Goal: Information Seeking & Learning: Learn about a topic

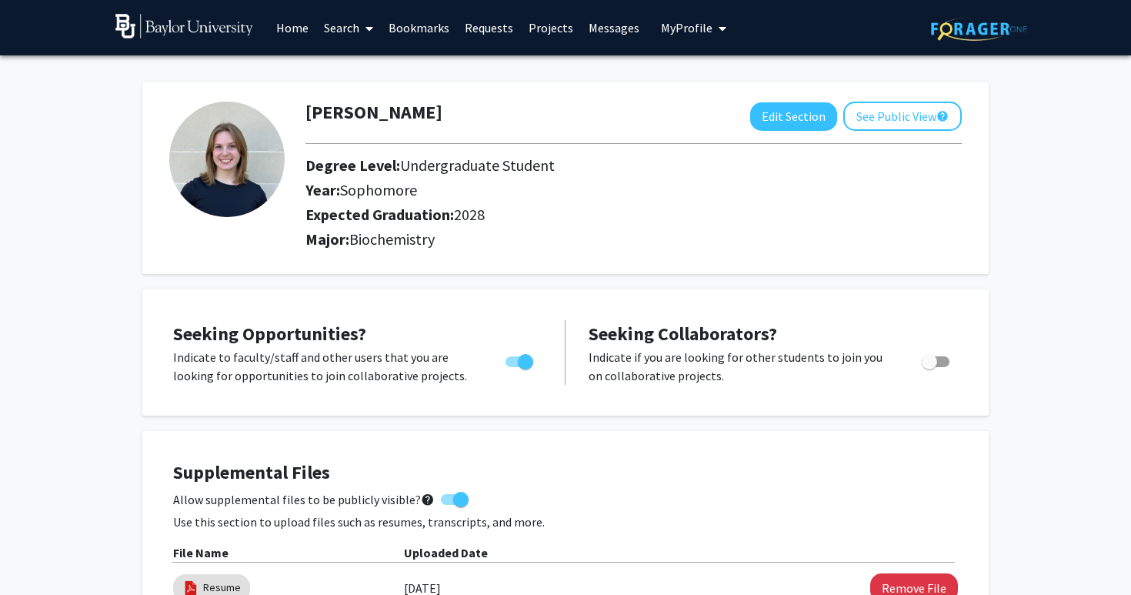
click at [362, 32] on span at bounding box center [366, 29] width 14 height 54
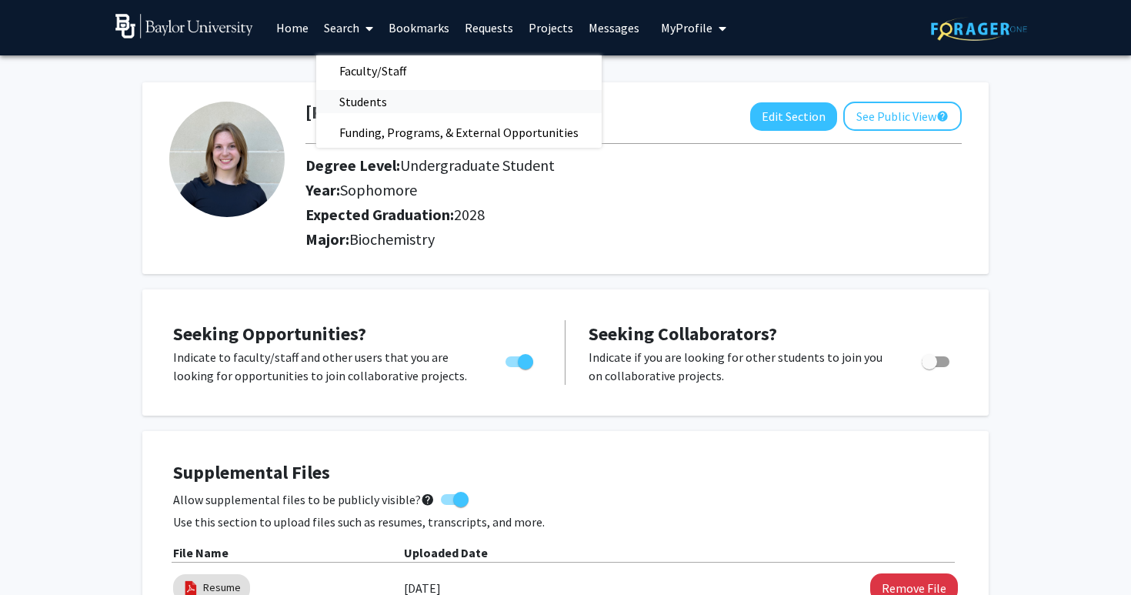
click at [375, 96] on span "Students" at bounding box center [363, 101] width 94 height 31
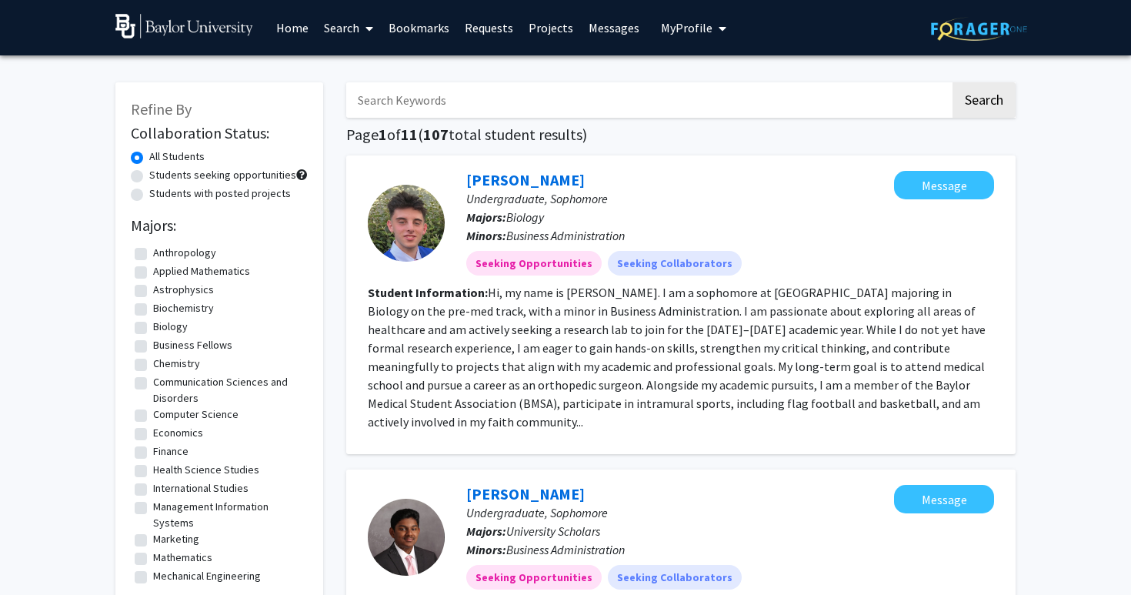
click at [365, 22] on span at bounding box center [366, 29] width 14 height 54
click at [366, 75] on span "Faculty/Staff" at bounding box center [372, 70] width 113 height 31
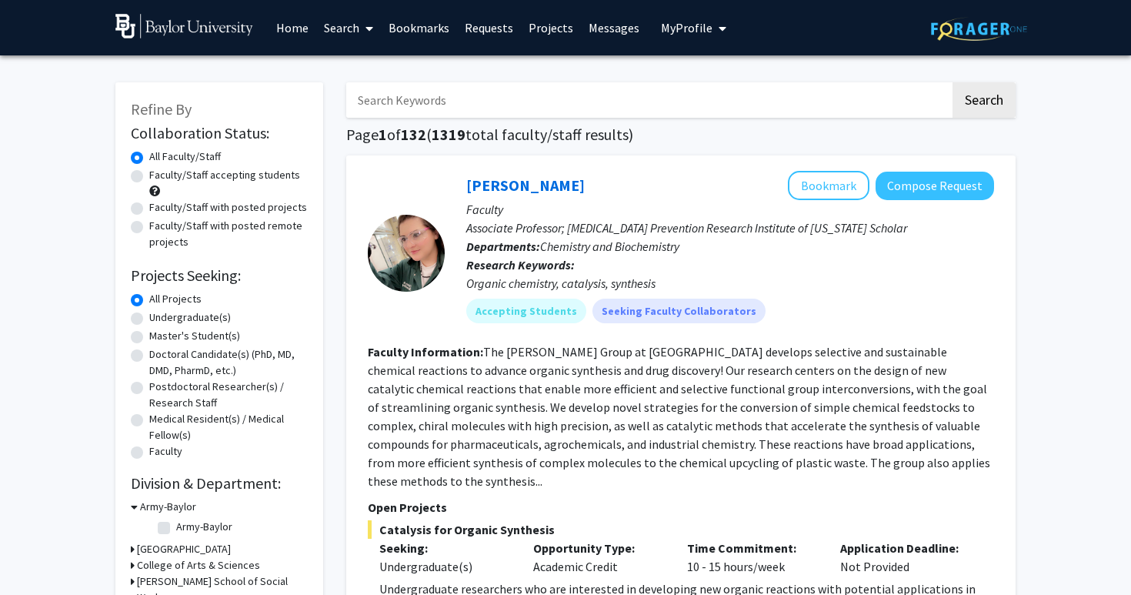
click at [205, 178] on label "Faculty/Staff accepting students" at bounding box center [224, 175] width 151 height 16
click at [159, 177] on input "Faculty/Staff accepting students" at bounding box center [154, 172] width 10 height 10
radio input "true"
click at [195, 316] on label "Undergraduate(s)" at bounding box center [190, 317] width 82 height 16
click at [159, 316] on input "Undergraduate(s)" at bounding box center [154, 314] width 10 height 10
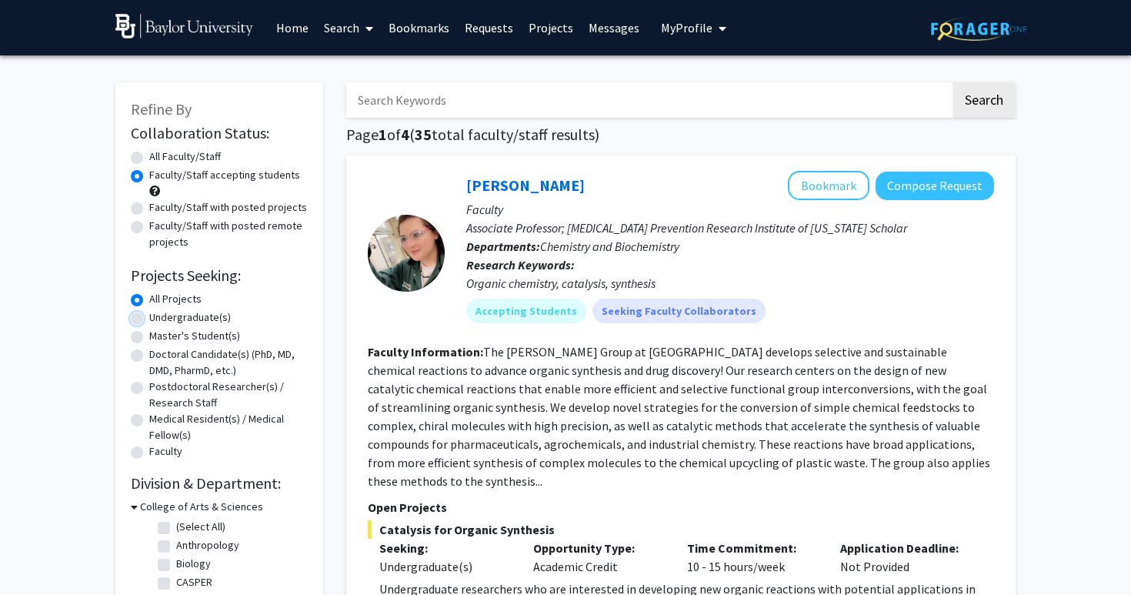
radio input "true"
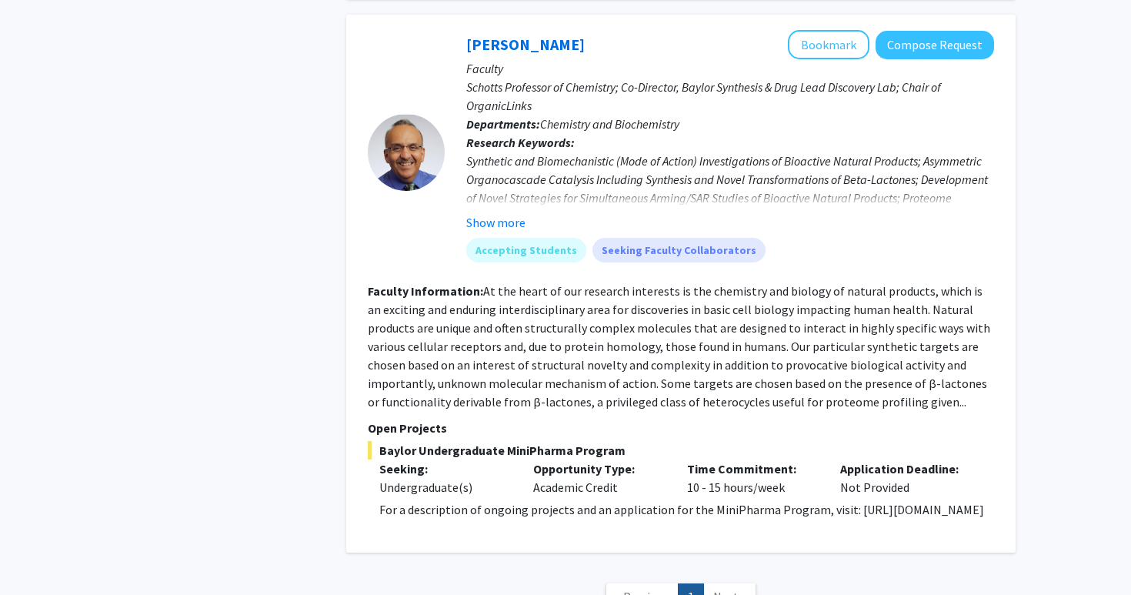
scroll to position [1343, 0]
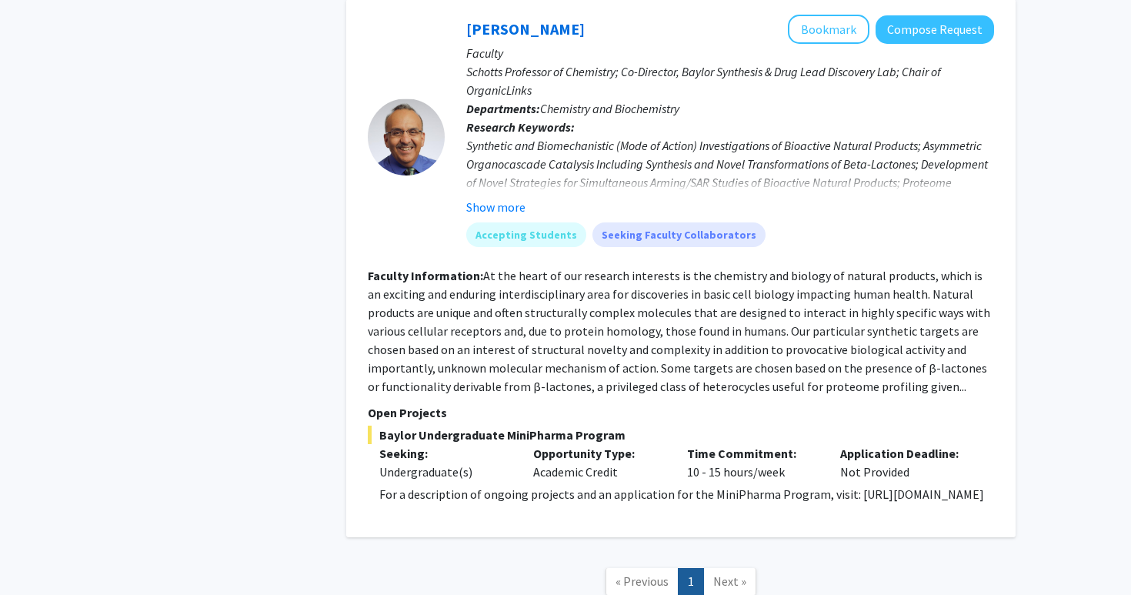
click at [714, 568] on link "Next »" at bounding box center [729, 581] width 53 height 27
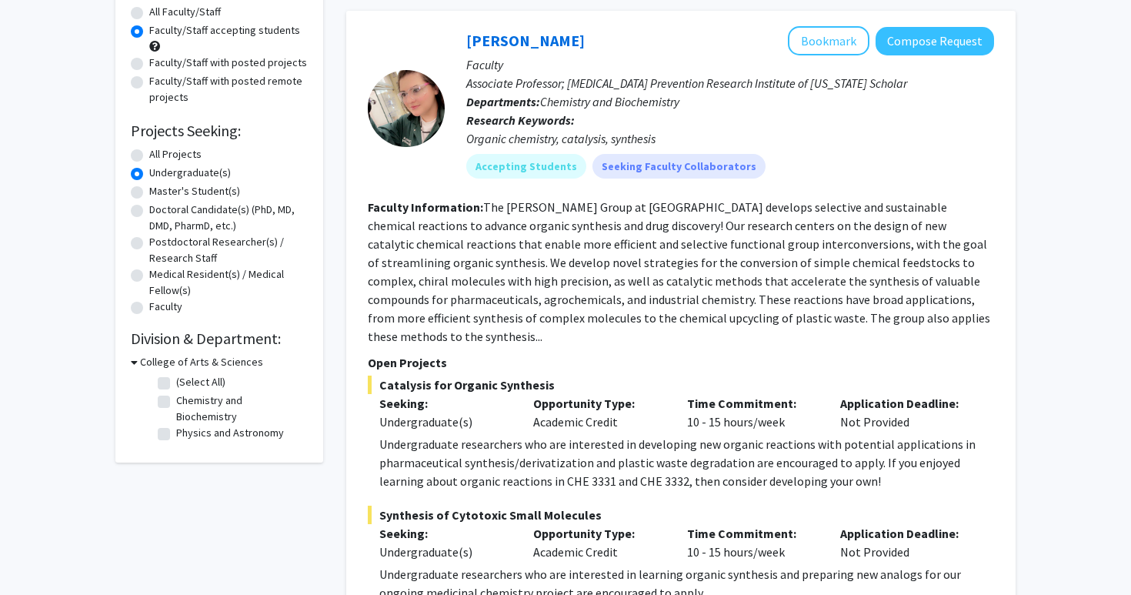
scroll to position [142, 0]
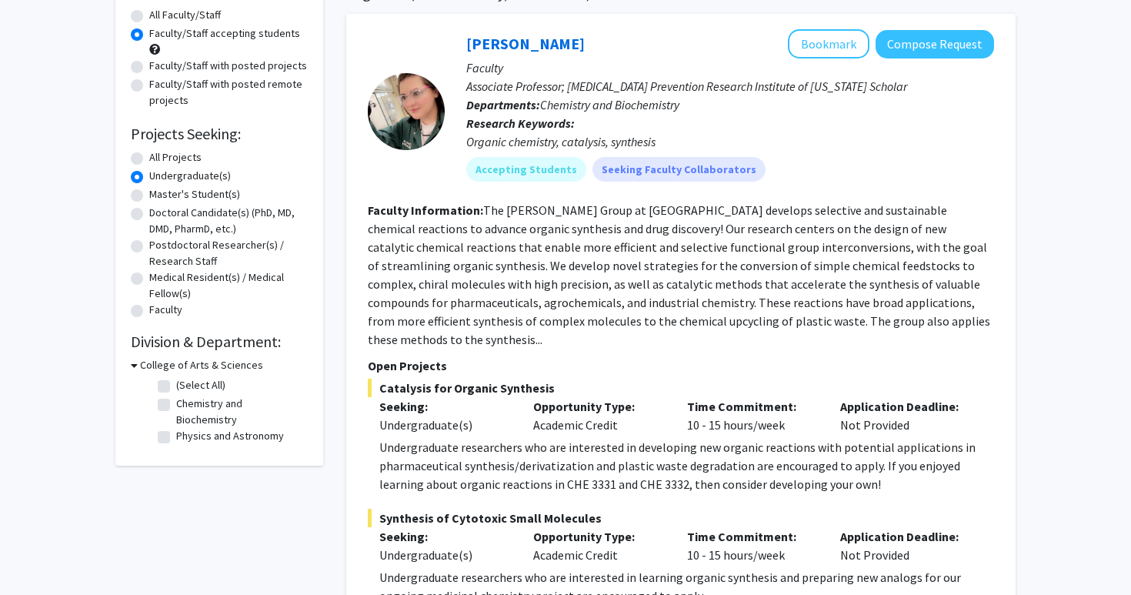
click at [482, 508] on span "Synthesis of Cytotoxic Small Molecules" at bounding box center [681, 517] width 626 height 18
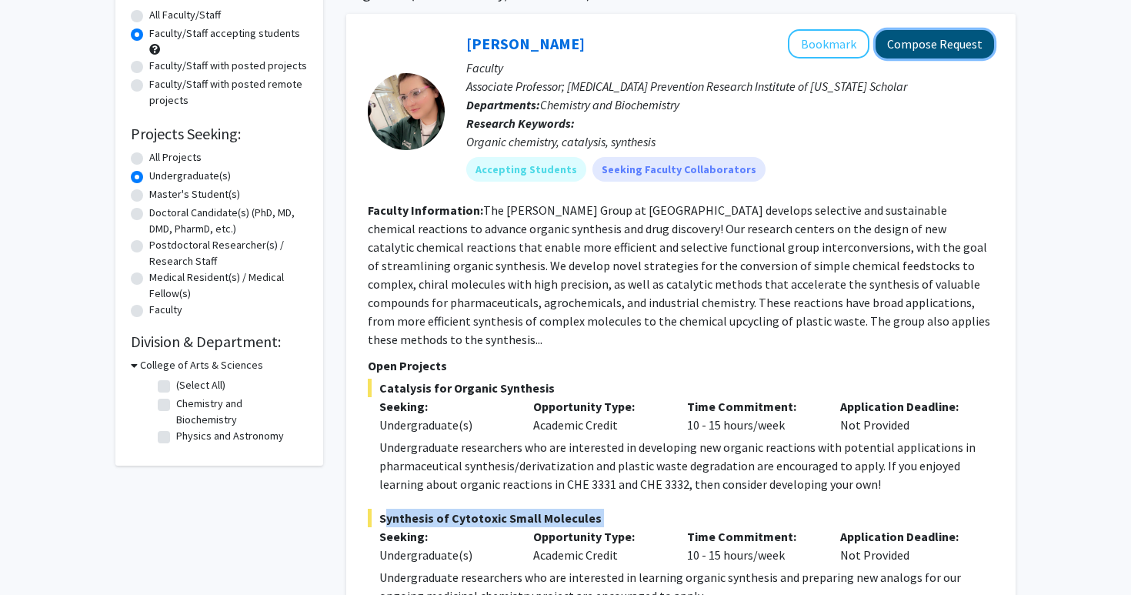
click at [944, 35] on button "Compose Request" at bounding box center [934, 44] width 118 height 28
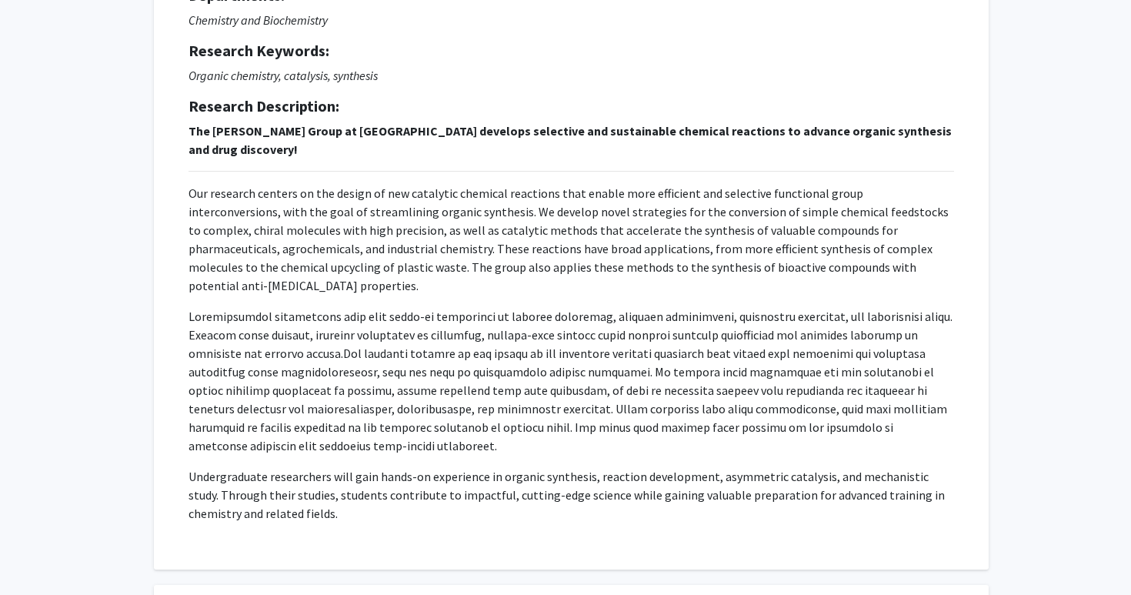
scroll to position [378, 0]
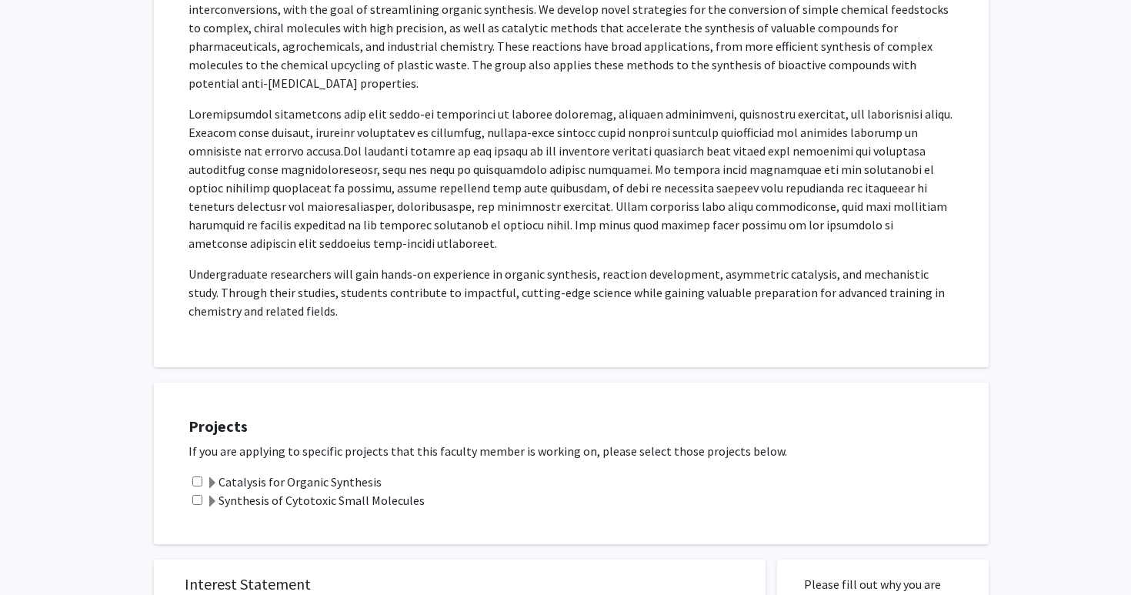
click at [194, 495] on input "checkbox" at bounding box center [197, 500] width 10 height 10
checkbox input "true"
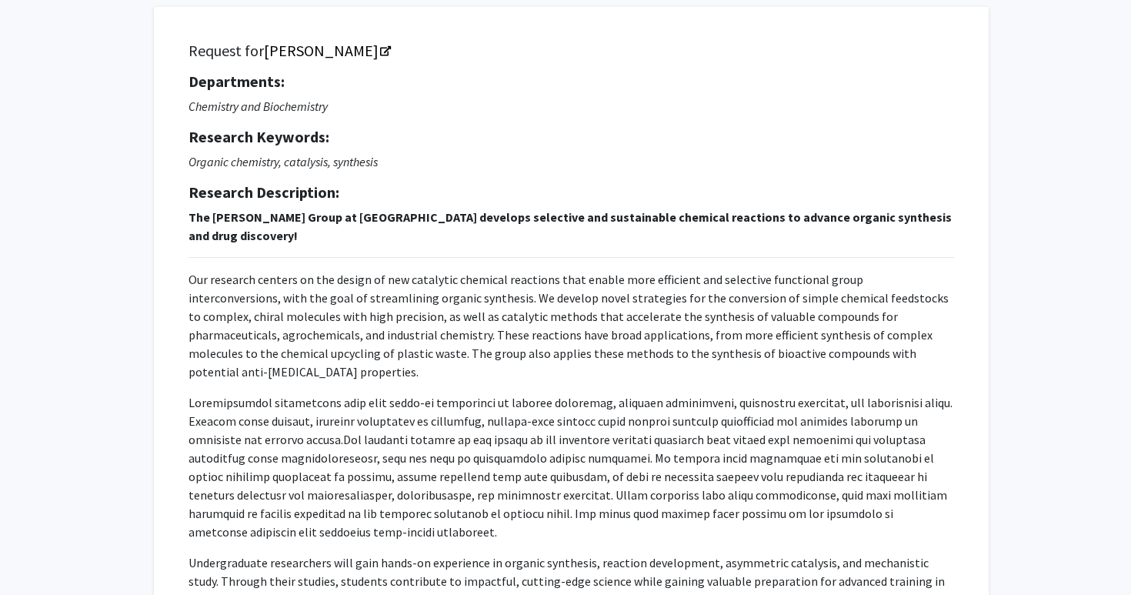
scroll to position [0, 0]
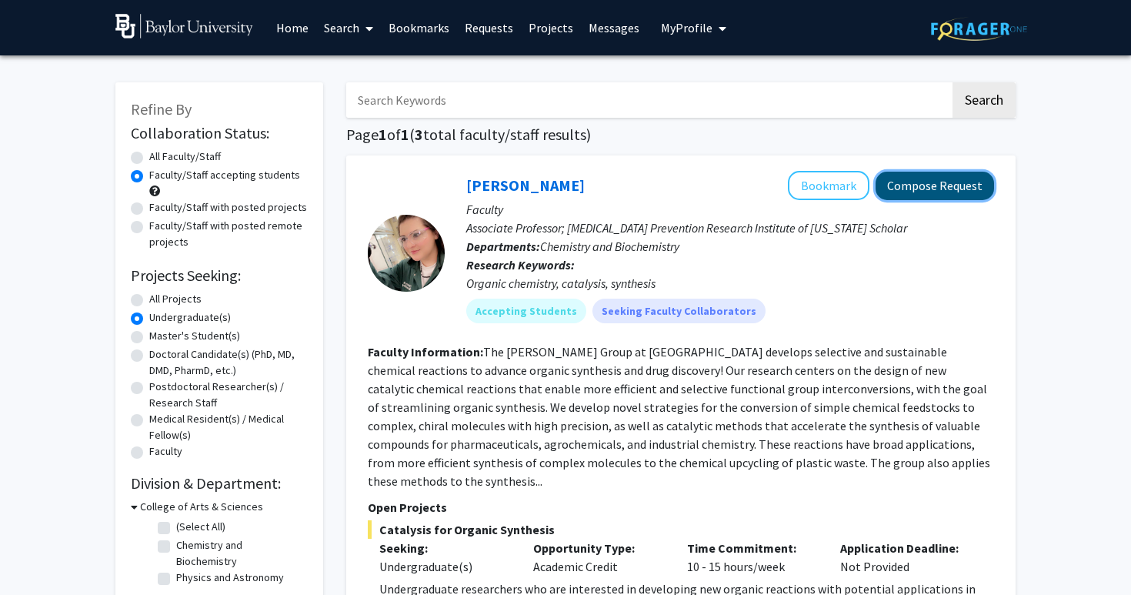
click at [961, 182] on button "Compose Request" at bounding box center [934, 186] width 118 height 28
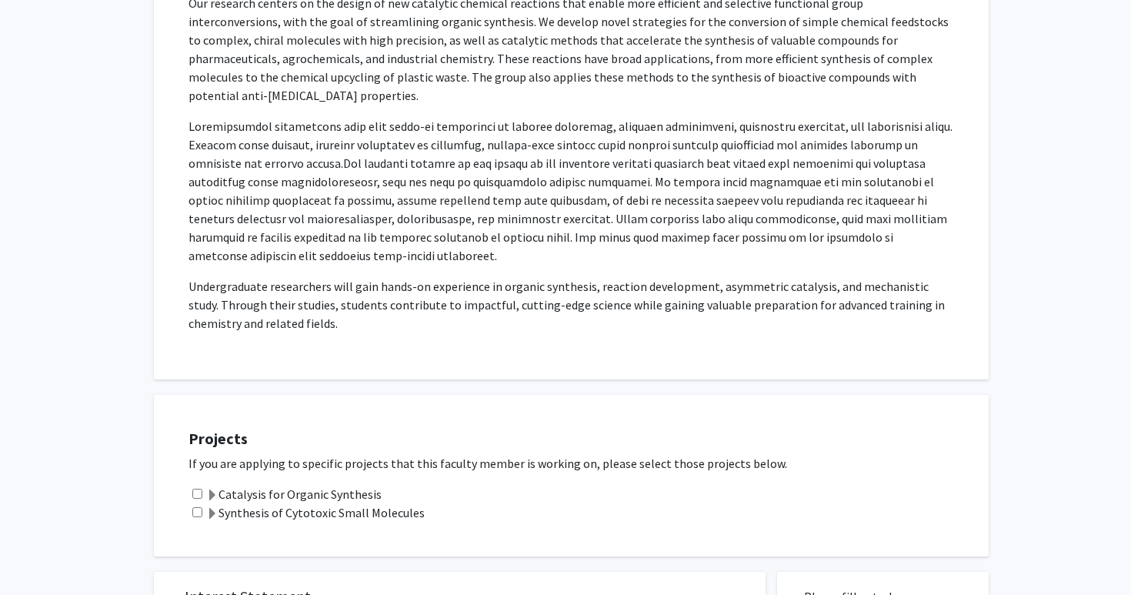
scroll to position [560, 0]
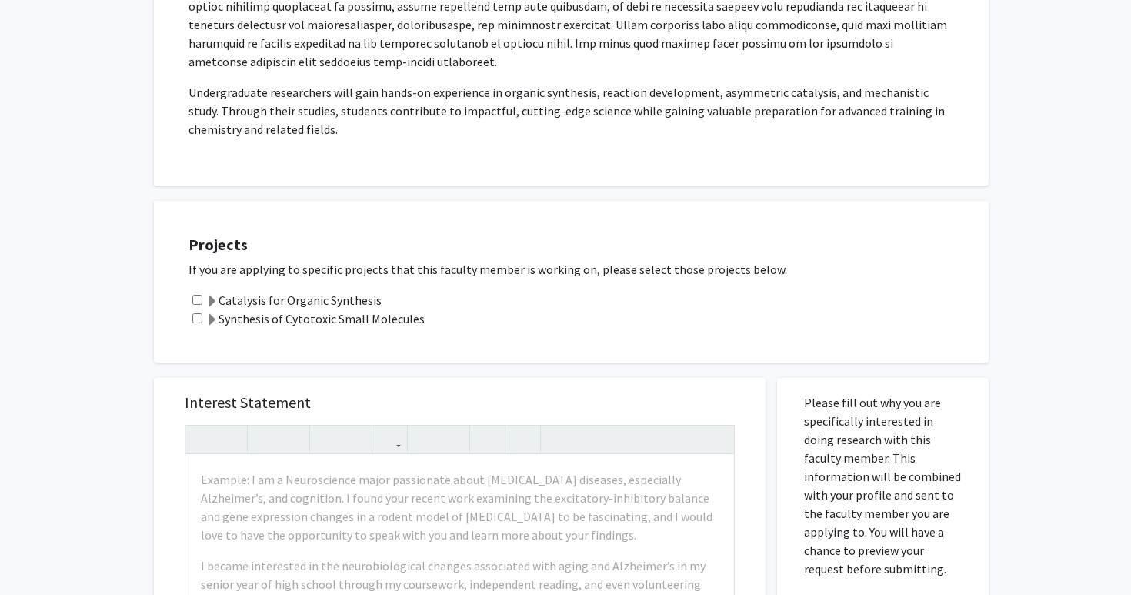
click at [203, 291] on div "Catalysis for Organic Synthesis" at bounding box center [580, 300] width 784 height 18
click at [200, 295] on input "checkbox" at bounding box center [197, 300] width 10 height 10
checkbox input "false"
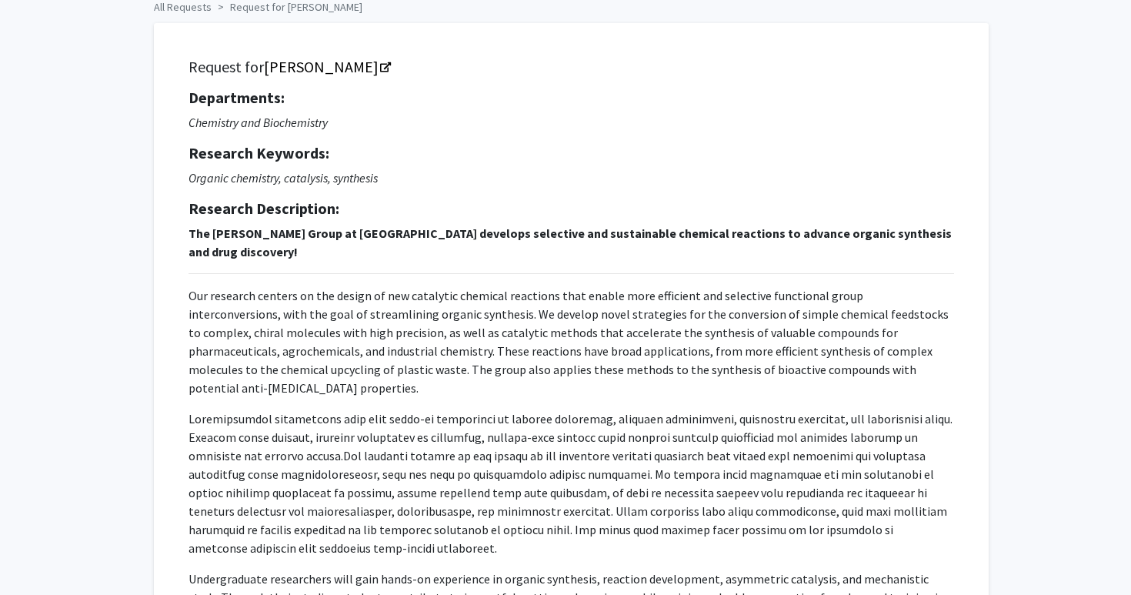
scroll to position [0, 0]
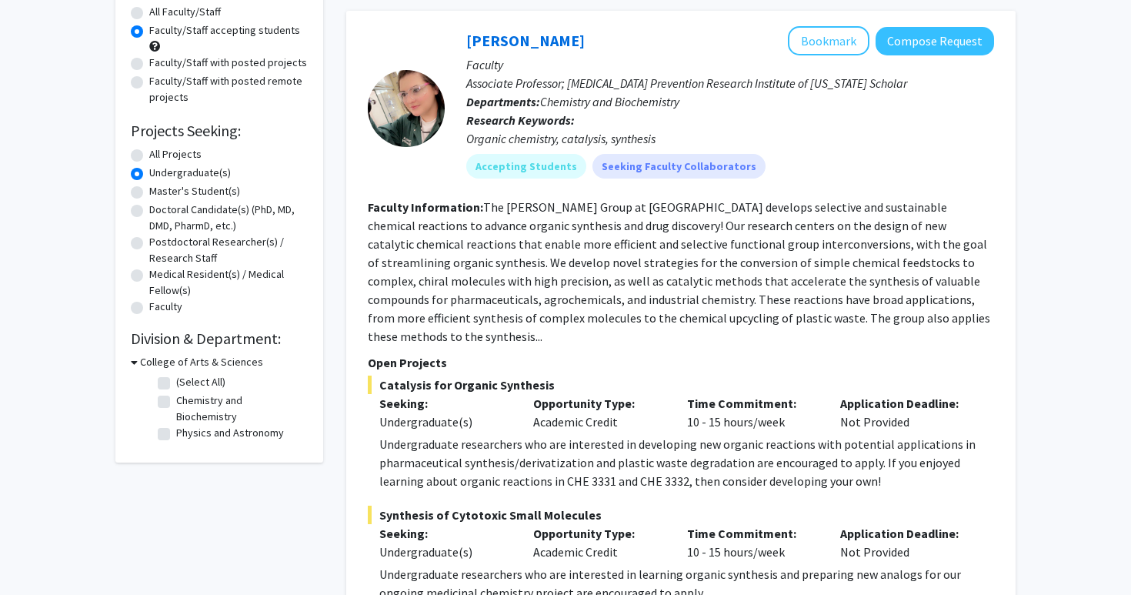
scroll to position [145, 0]
click at [498, 375] on span "Catalysis for Organic Synthesis" at bounding box center [681, 384] width 626 height 18
click at [631, 257] on fg-read-more "The [PERSON_NAME] Group at [GEOGRAPHIC_DATA] develops selective and sustainable…" at bounding box center [679, 270] width 622 height 145
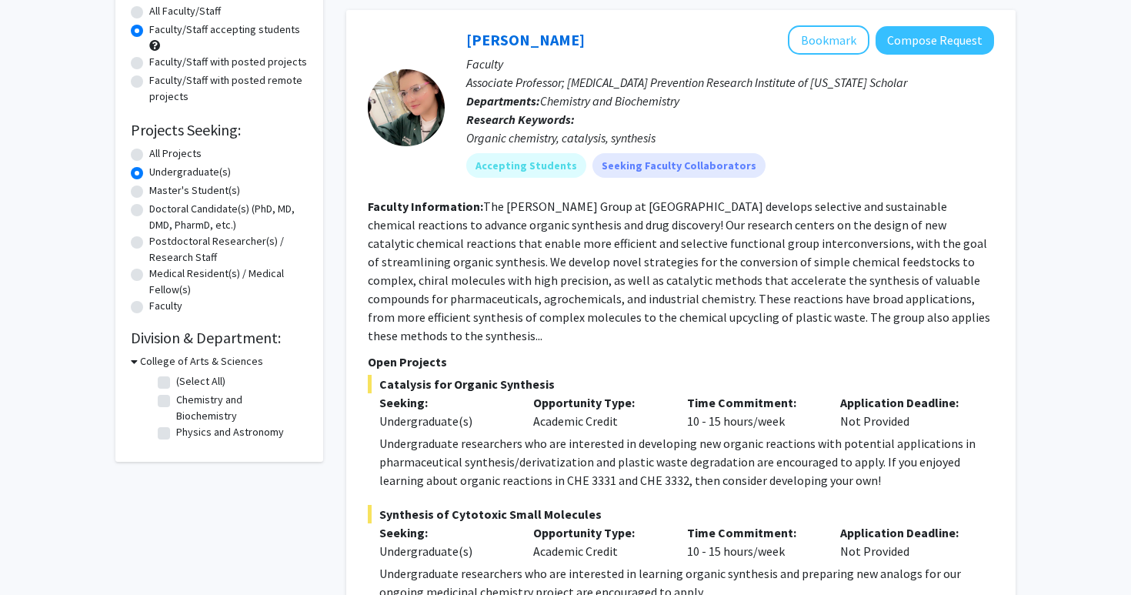
click at [474, 505] on span "Synthesis of Cytotoxic Small Molecules" at bounding box center [681, 514] width 626 height 18
click at [420, 164] on div at bounding box center [406, 107] width 77 height 164
click at [515, 38] on link "[PERSON_NAME]" at bounding box center [525, 39] width 118 height 19
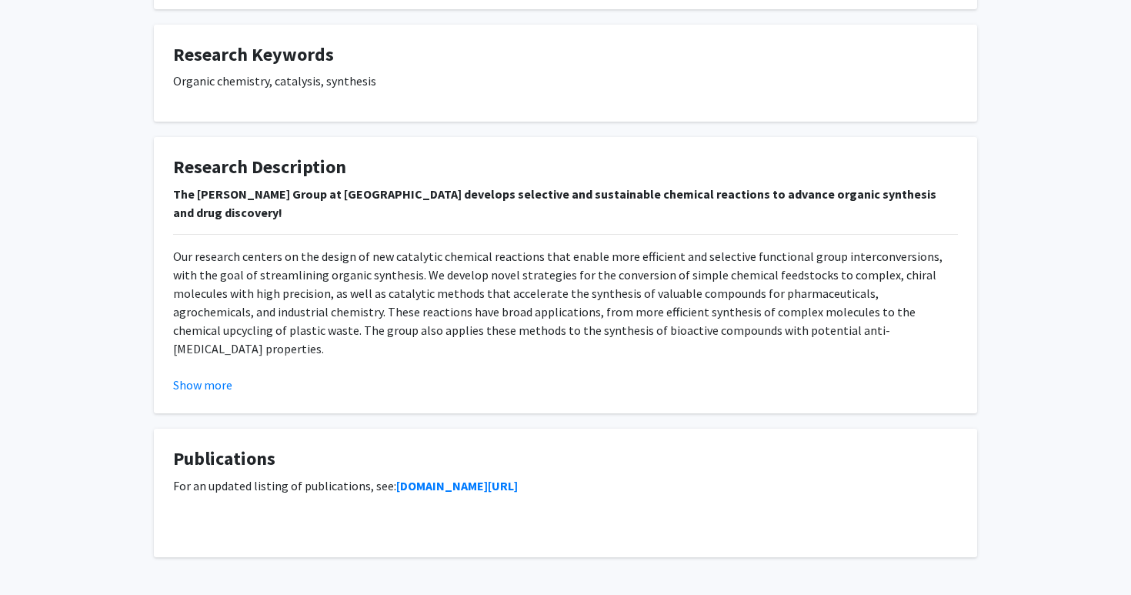
scroll to position [888, 0]
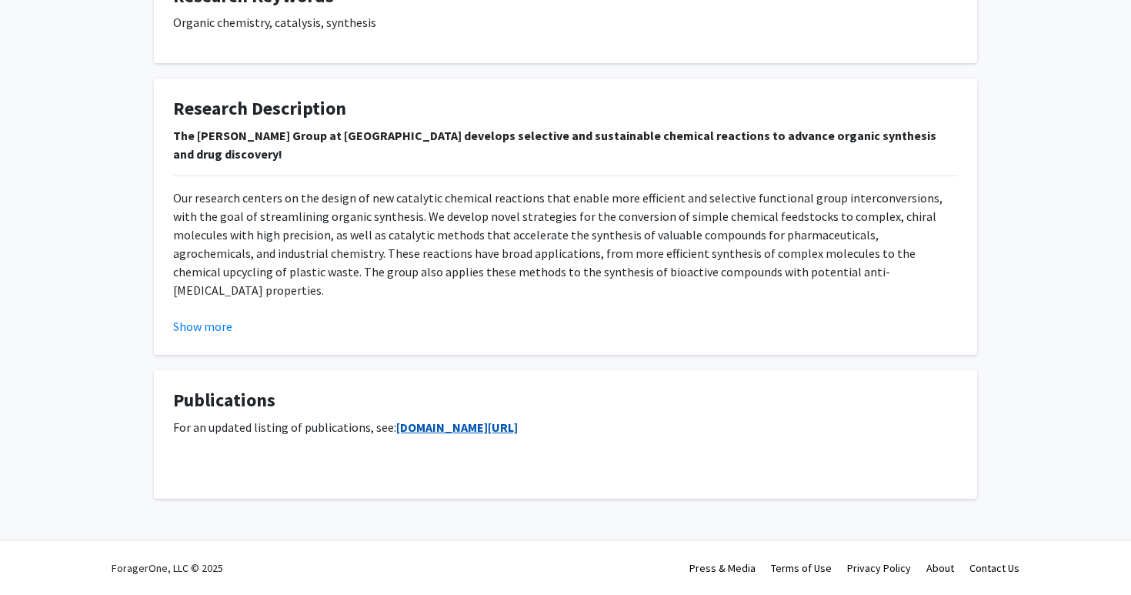
click at [428, 428] on link "[DOMAIN_NAME][URL]" at bounding box center [457, 426] width 122 height 15
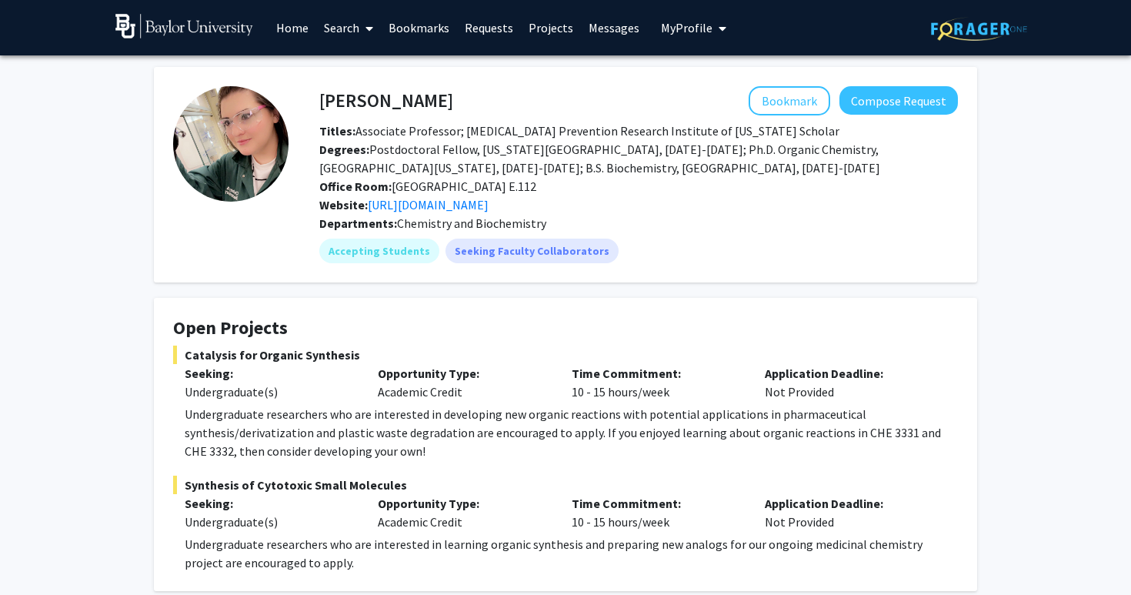
click at [228, 155] on img at bounding box center [230, 143] width 115 height 115
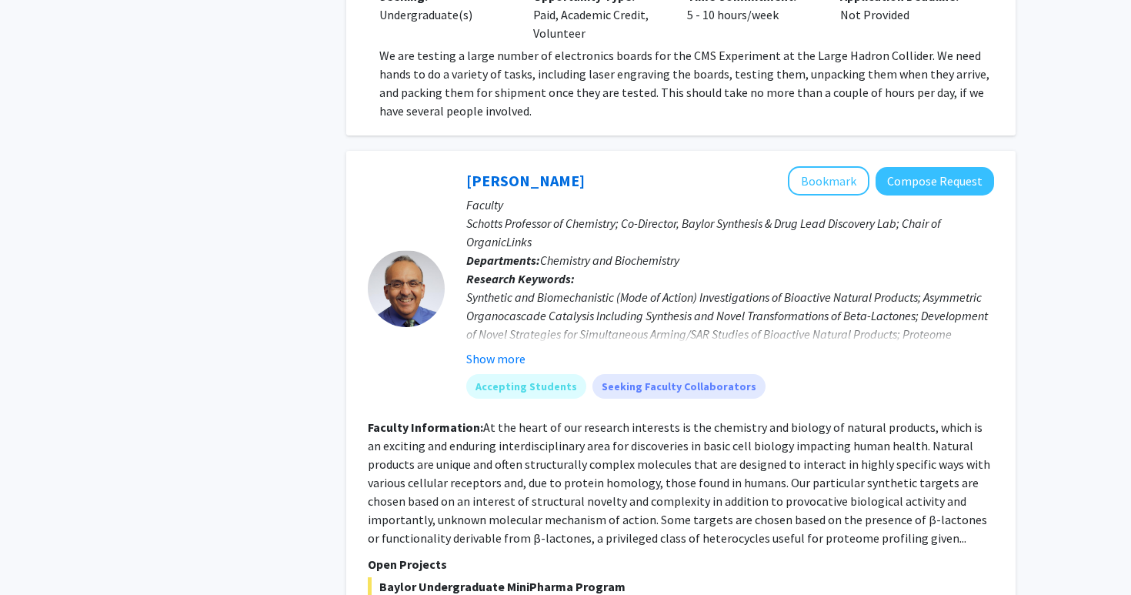
scroll to position [1277, 0]
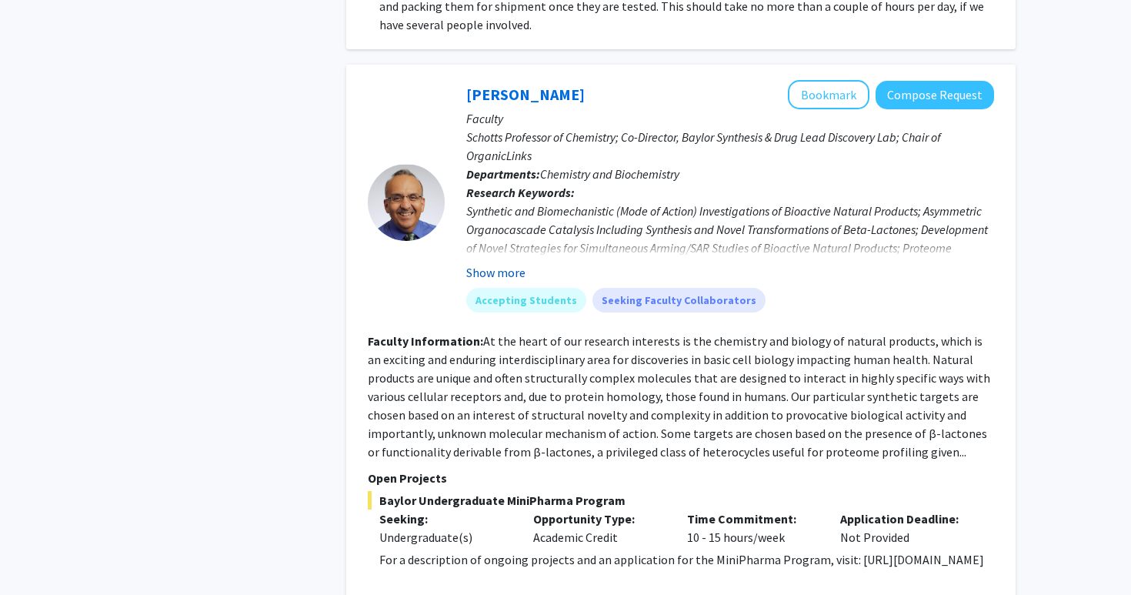
click at [500, 263] on button "Show more" at bounding box center [495, 272] width 59 height 18
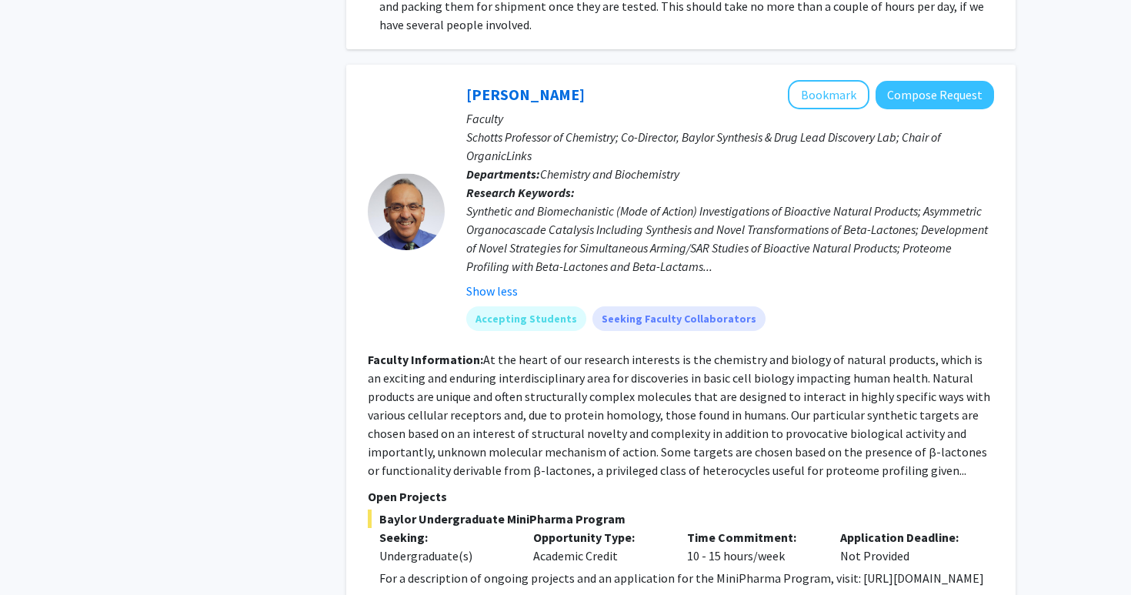
click at [427, 568] on p "For a description of ongoing projects and an application for the MiniPharma Pro…" at bounding box center [686, 577] width 614 height 18
click at [433, 568] on p "For a description of ongoing projects and an application for the MiniPharma Pro…" at bounding box center [686, 577] width 614 height 18
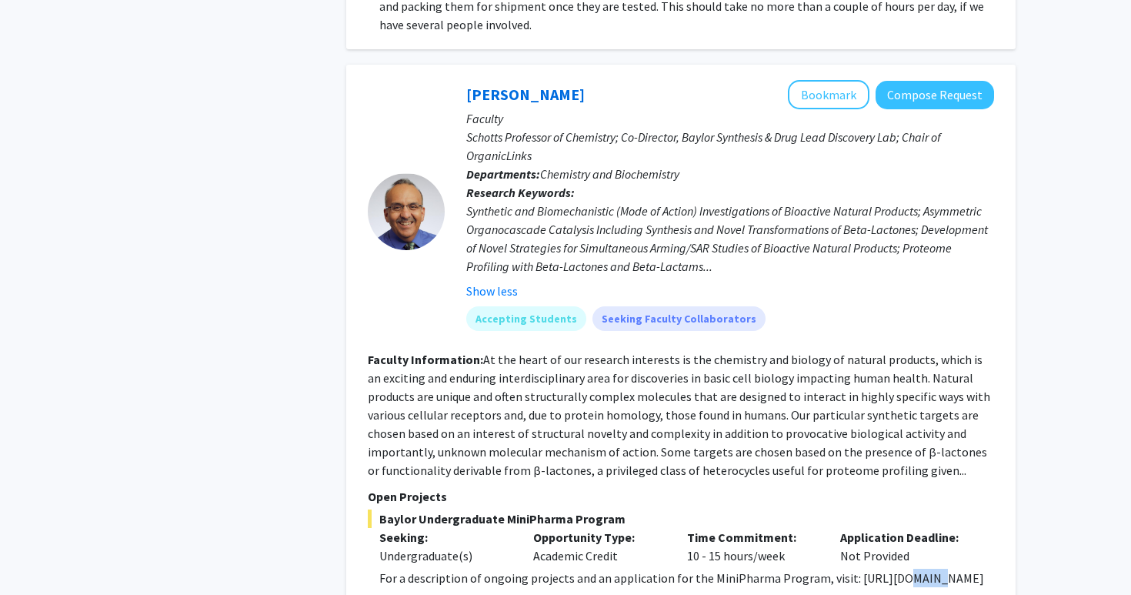
click at [427, 568] on p "For a description of ongoing projects and an application for the MiniPharma Pro…" at bounding box center [686, 577] width 614 height 18
drag, startPoint x: 375, startPoint y: 557, endPoint x: 578, endPoint y: 553, distance: 203.1
click at [578, 568] on fg-read-more "For a description of ongoing projects and an application for the MiniPharma Pro…" at bounding box center [681, 586] width 626 height 37
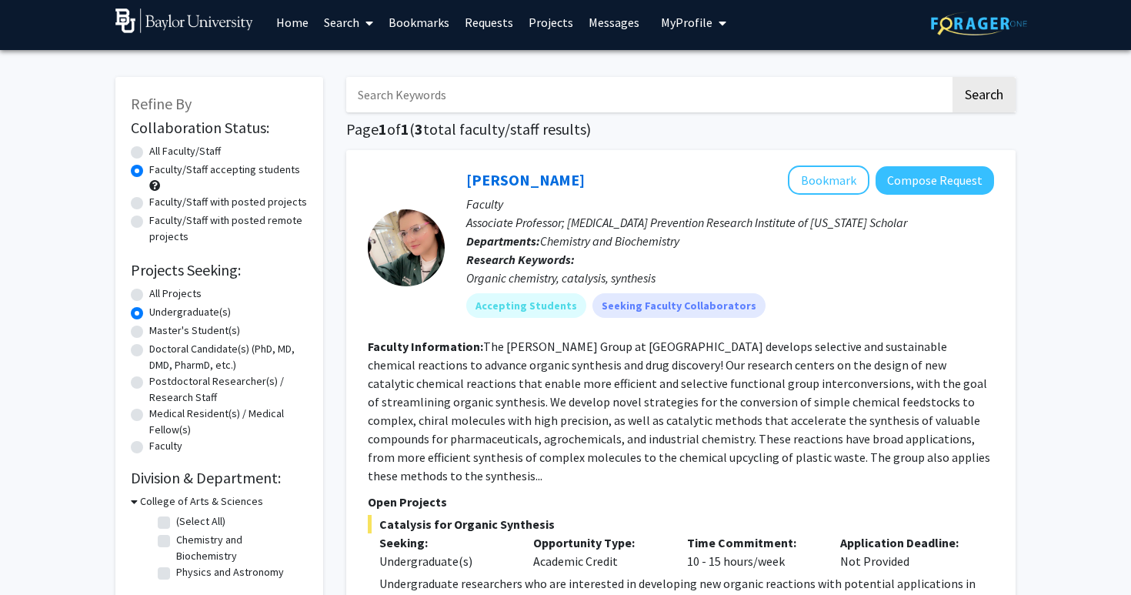
scroll to position [0, 0]
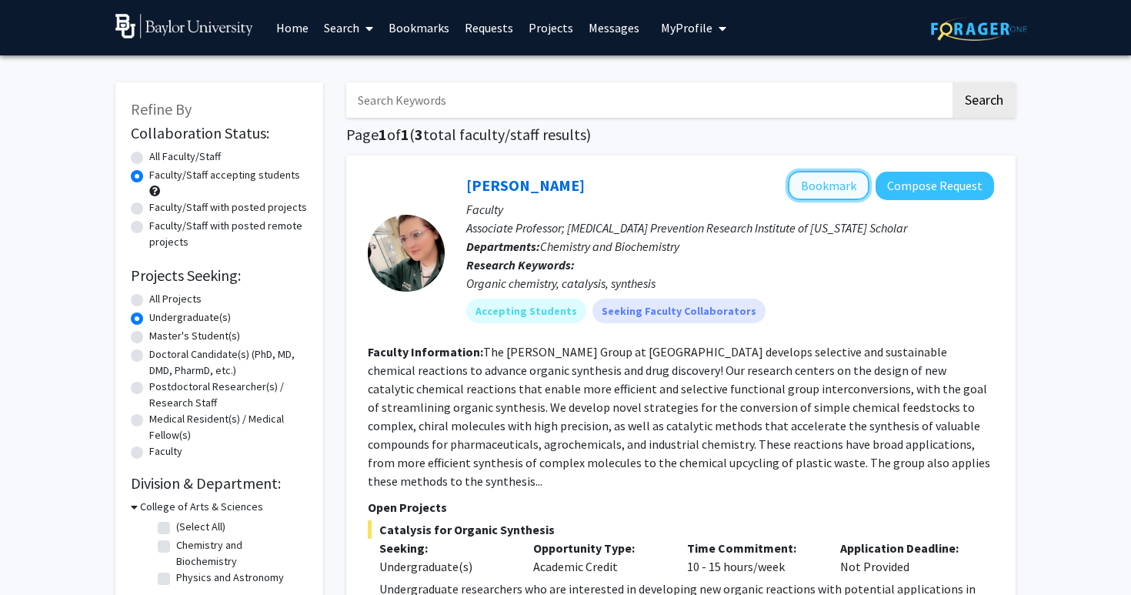
click at [846, 198] on button "Bookmark" at bounding box center [829, 185] width 82 height 29
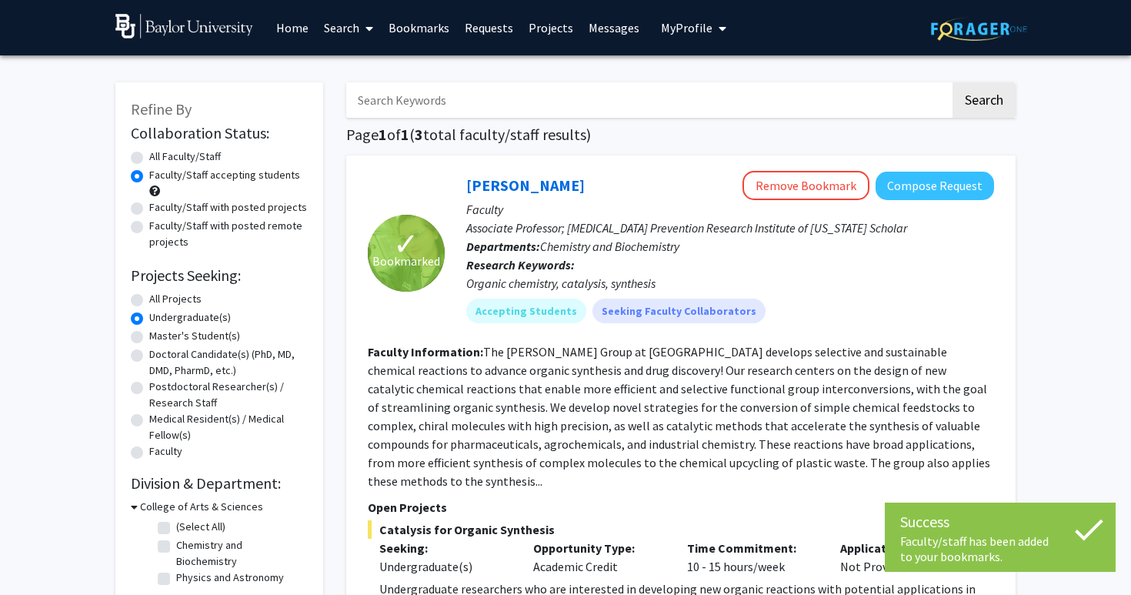
click at [424, 31] on link "Bookmarks" at bounding box center [419, 28] width 76 height 54
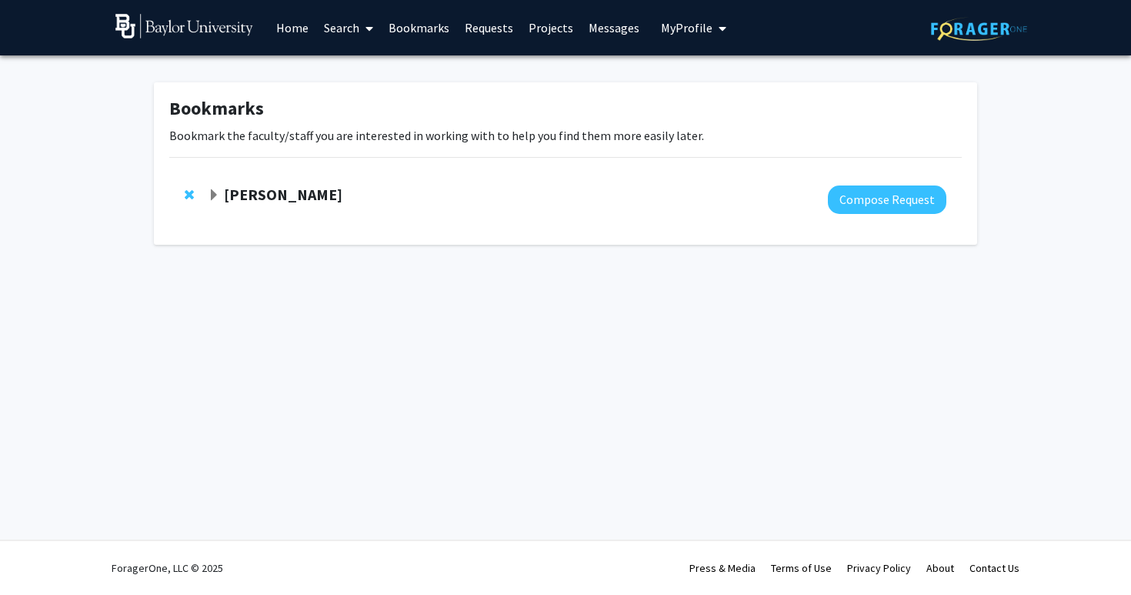
click at [491, 28] on link "Requests" at bounding box center [489, 28] width 64 height 54
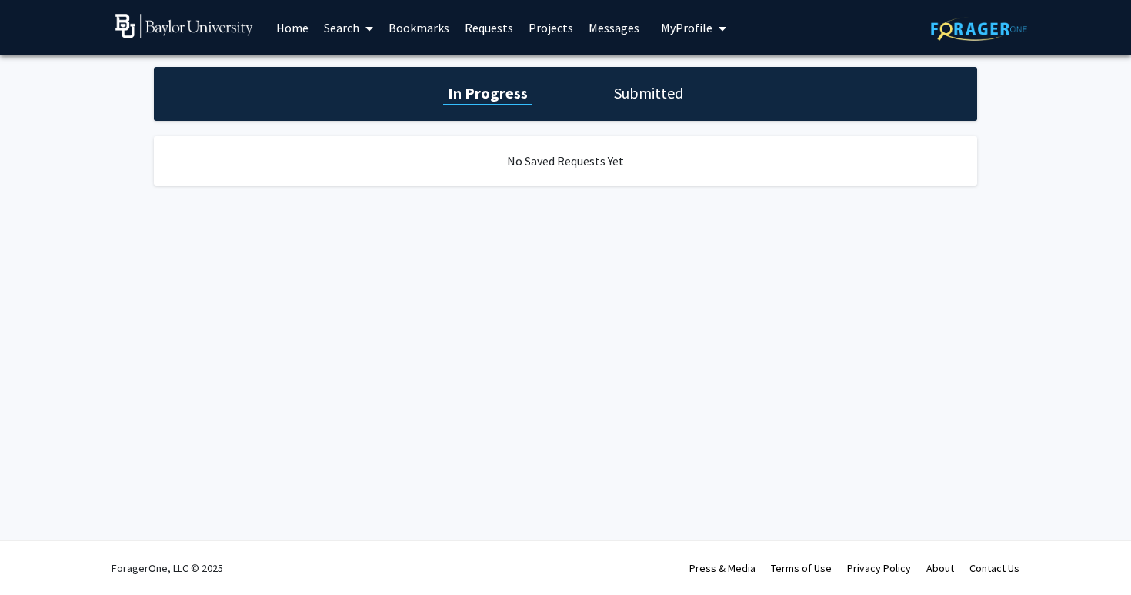
click at [539, 31] on link "Projects" at bounding box center [551, 28] width 60 height 54
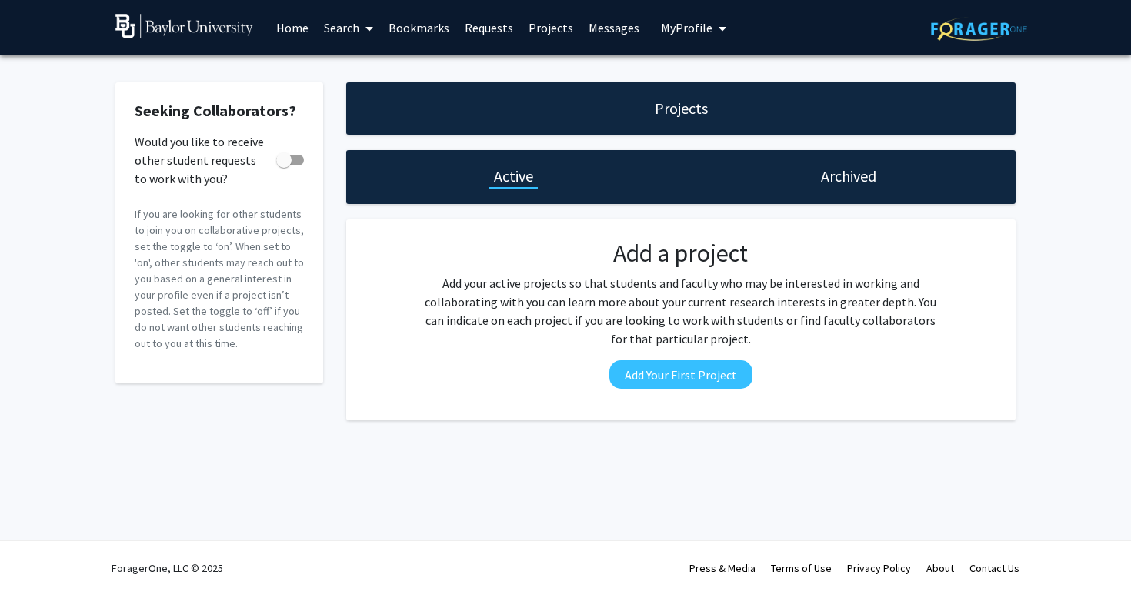
click at [594, 37] on link "Messages" at bounding box center [614, 28] width 66 height 54
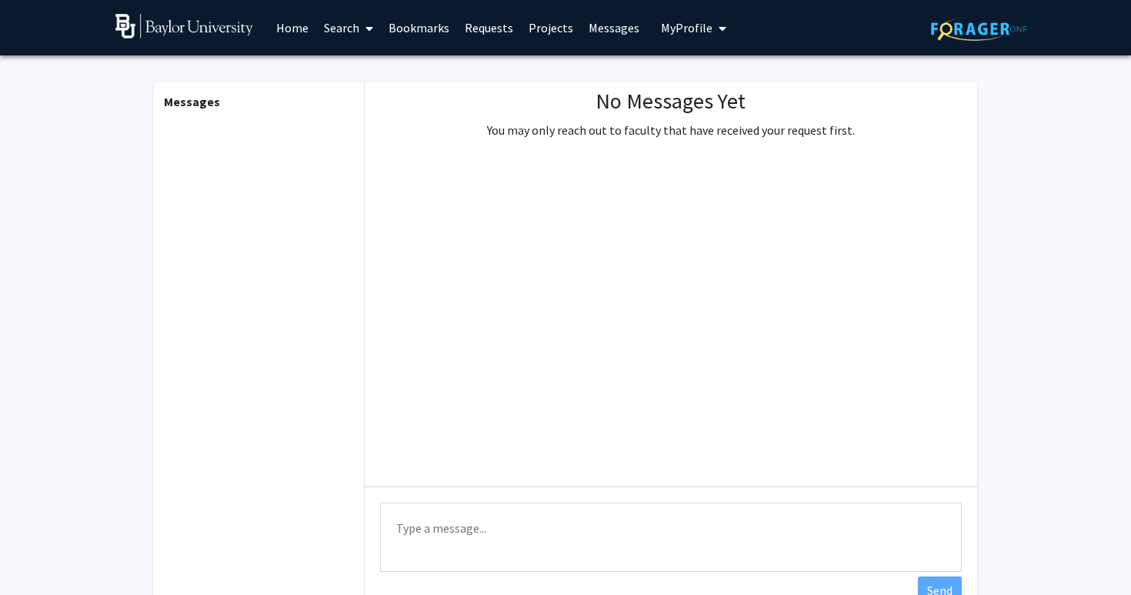
click at [298, 38] on link "Home" at bounding box center [292, 28] width 48 height 54
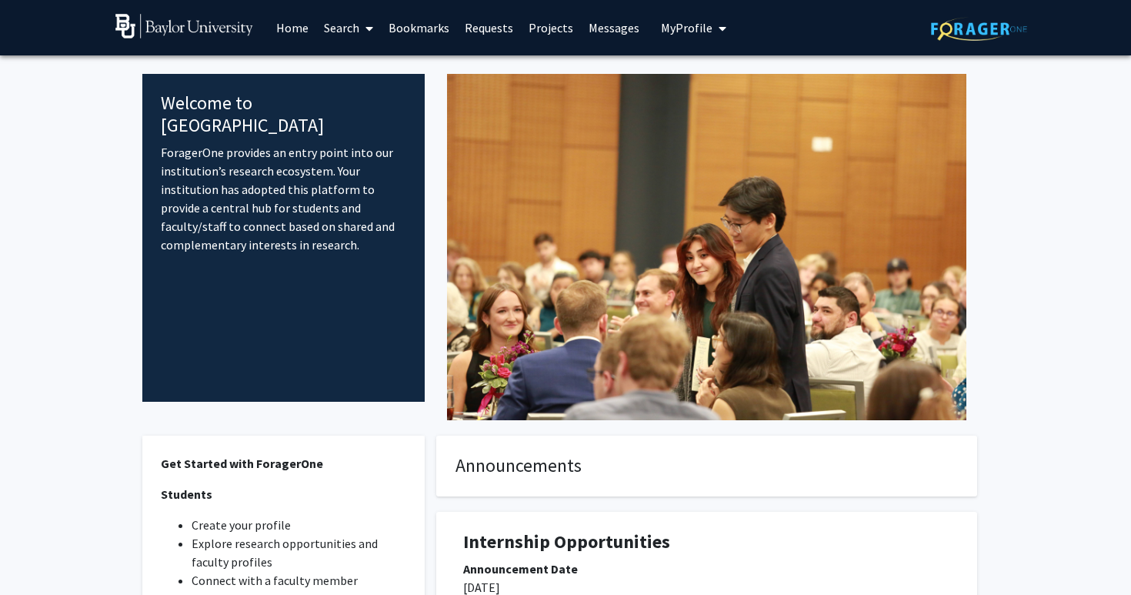
click at [354, 23] on link "Search" at bounding box center [348, 28] width 65 height 54
click at [369, 71] on span "Faculty/Staff" at bounding box center [372, 70] width 113 height 31
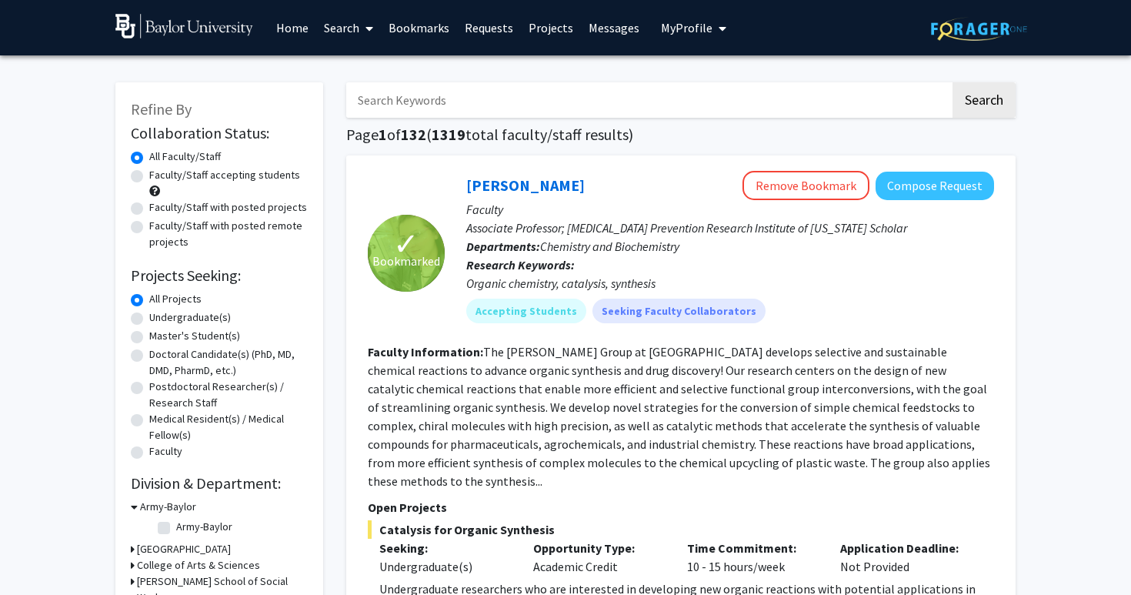
drag, startPoint x: 198, startPoint y: 175, endPoint x: 383, endPoint y: 129, distance: 190.8
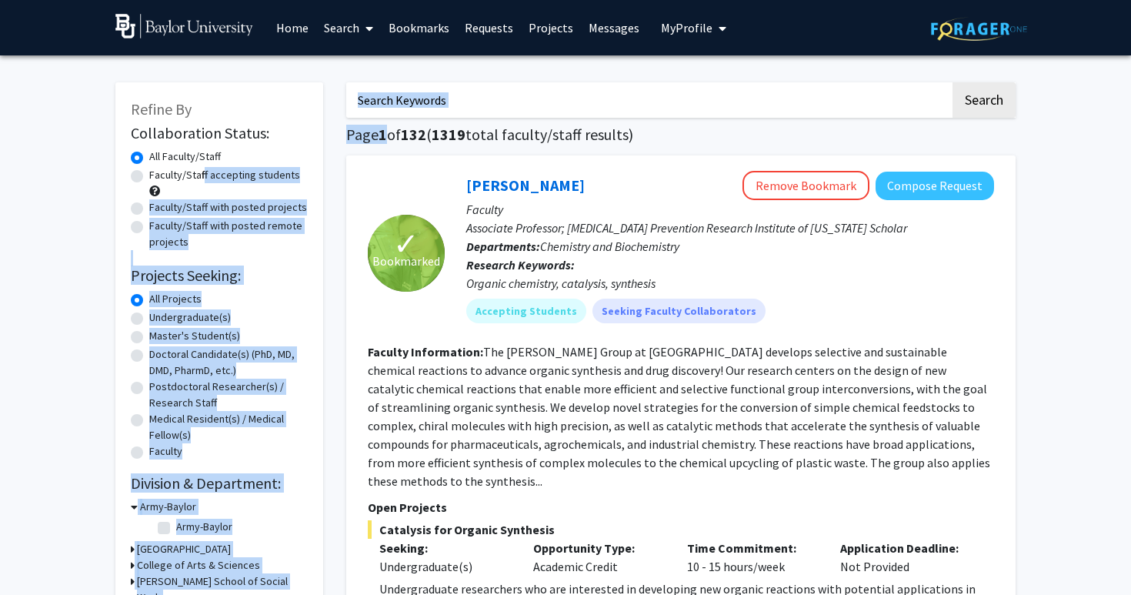
click at [215, 183] on div "Faculty/Staff accepting students" at bounding box center [219, 183] width 177 height 32
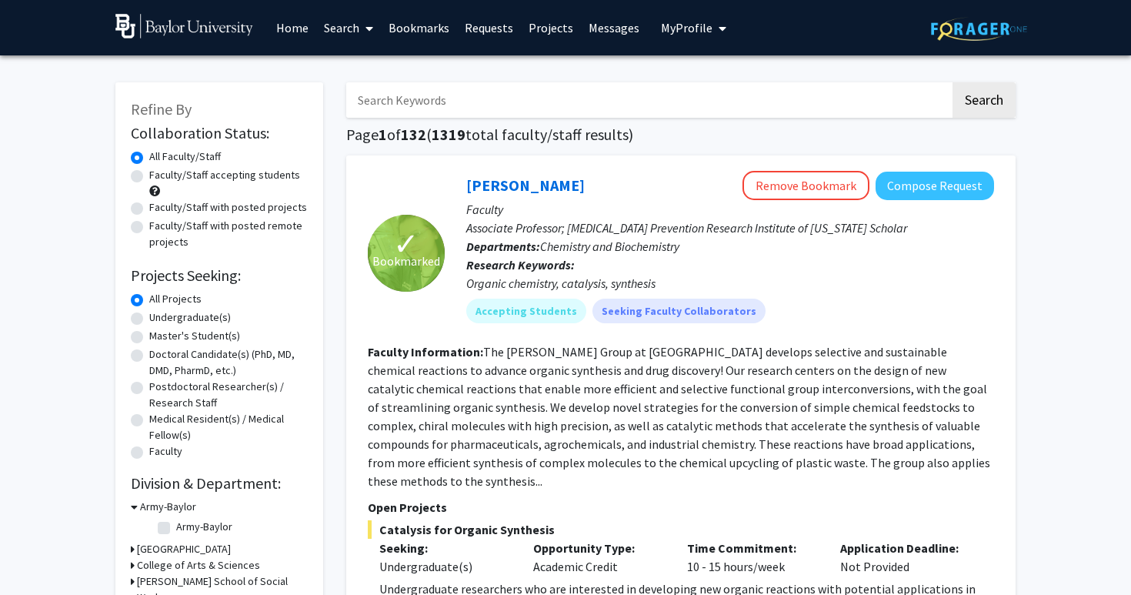
click at [215, 175] on label "Faculty/Staff accepting students" at bounding box center [224, 175] width 151 height 16
click at [159, 175] on input "Faculty/Staff accepting students" at bounding box center [154, 172] width 10 height 10
radio input "true"
